Goal: Use online tool/utility: Utilize a website feature to perform a specific function

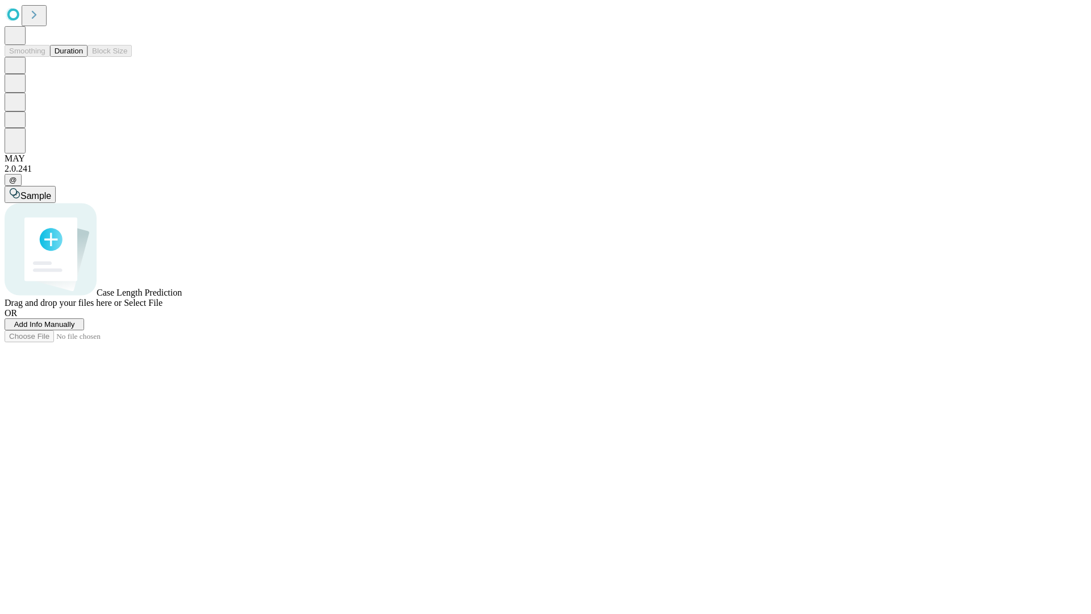
click at [83, 57] on button "Duration" at bounding box center [69, 51] width 38 height 12
click at [163, 308] on span "Select File" at bounding box center [143, 303] width 39 height 10
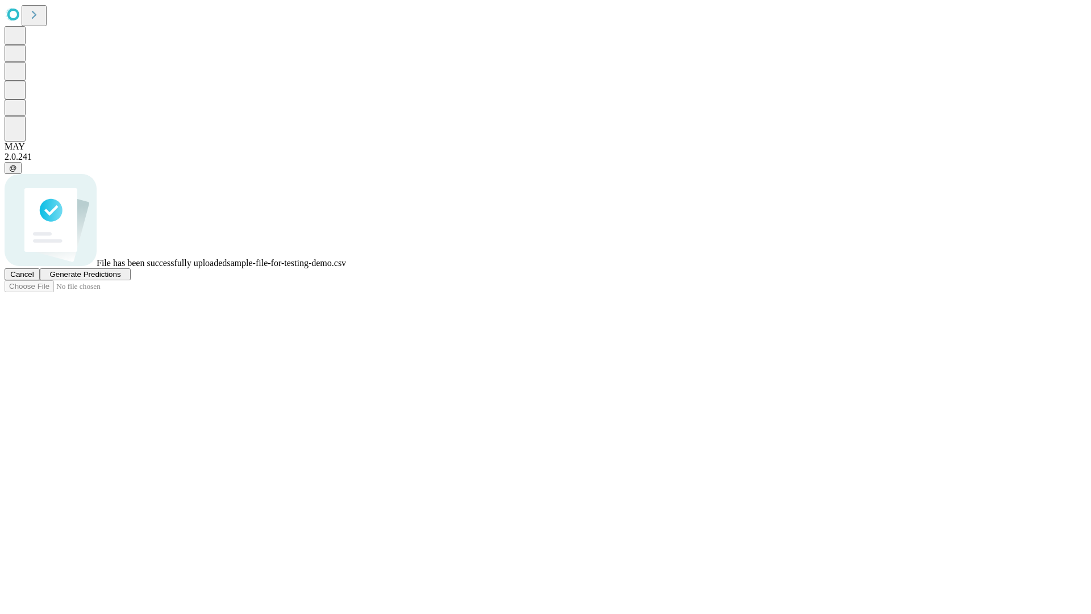
click at [121, 279] on span "Generate Predictions" at bounding box center [84, 274] width 71 height 9
